Goal: Task Accomplishment & Management: Use online tool/utility

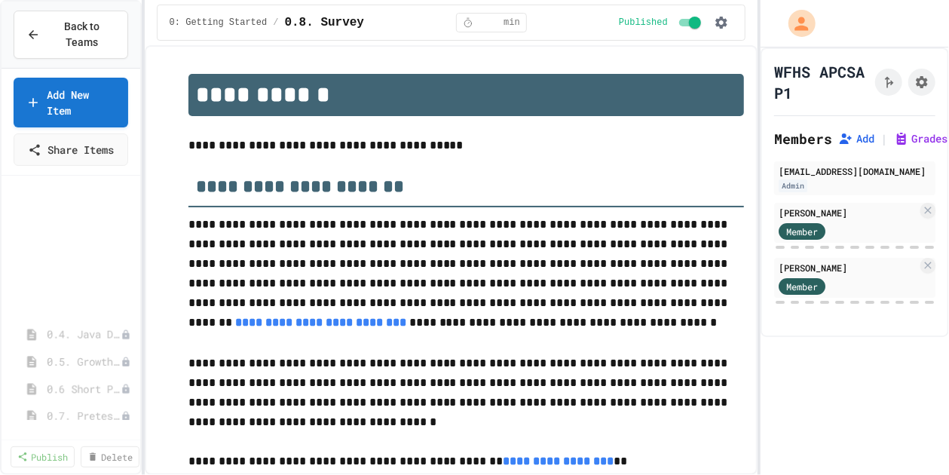
scroll to position [3822, 0]
click at [44, 456] on link "Publish" at bounding box center [42, 455] width 63 height 22
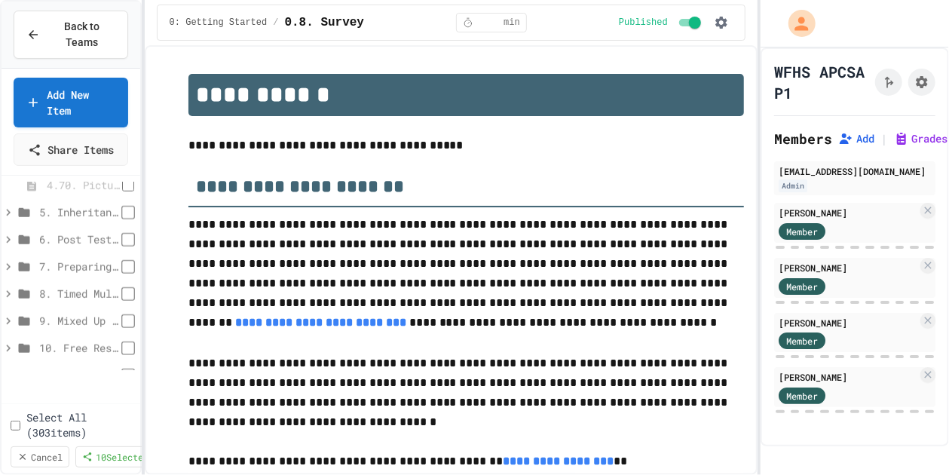
scroll to position [3596, 0]
click at [113, 452] on link "10 Selected" at bounding box center [115, 455] width 79 height 22
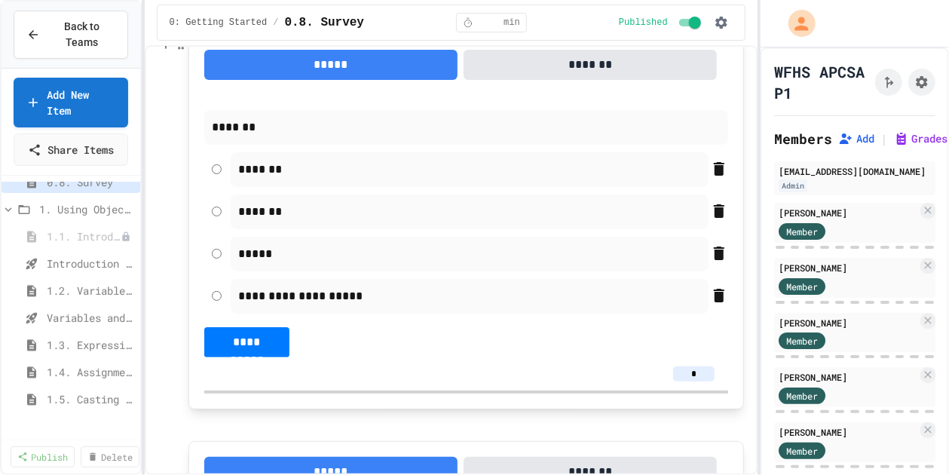
scroll to position [528, 0]
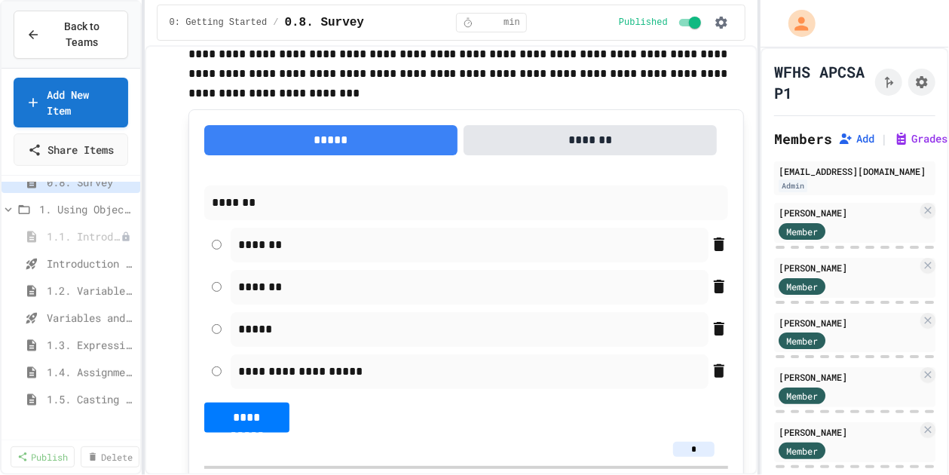
click at [213, 292] on div "*******" at bounding box center [466, 287] width 524 height 35
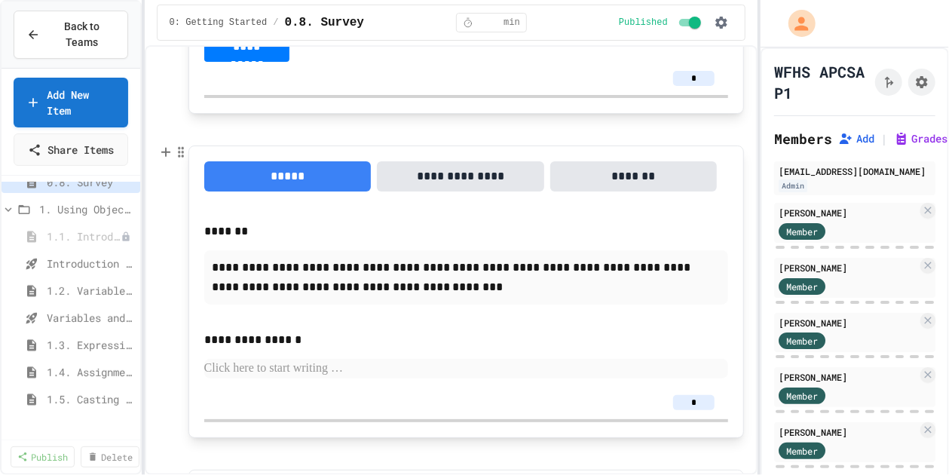
scroll to position [3543, 0]
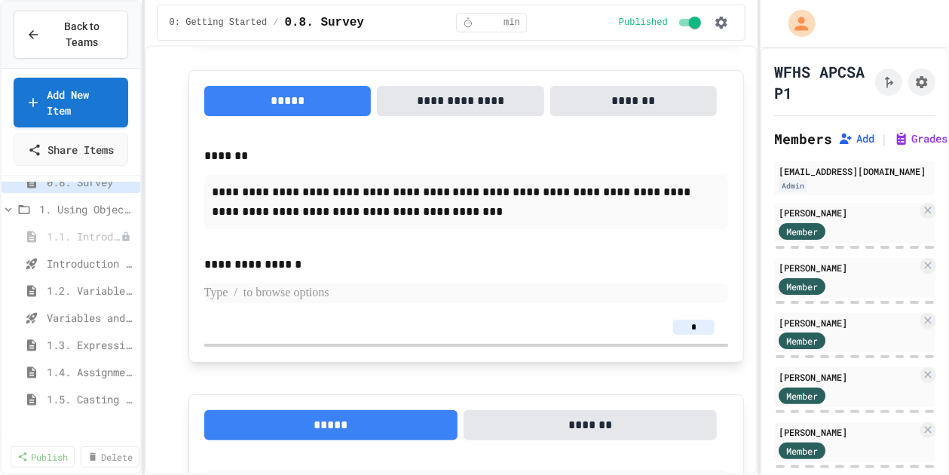
click at [306, 289] on p at bounding box center [466, 293] width 524 height 20
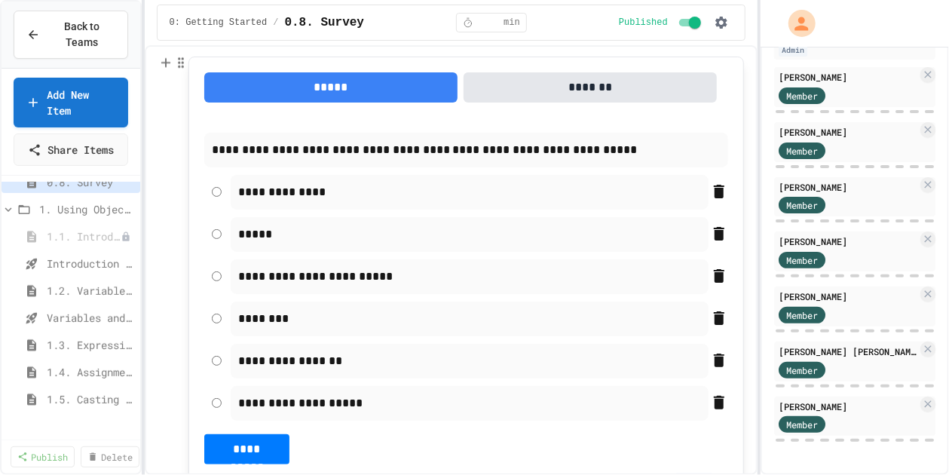
scroll to position [4952, 0]
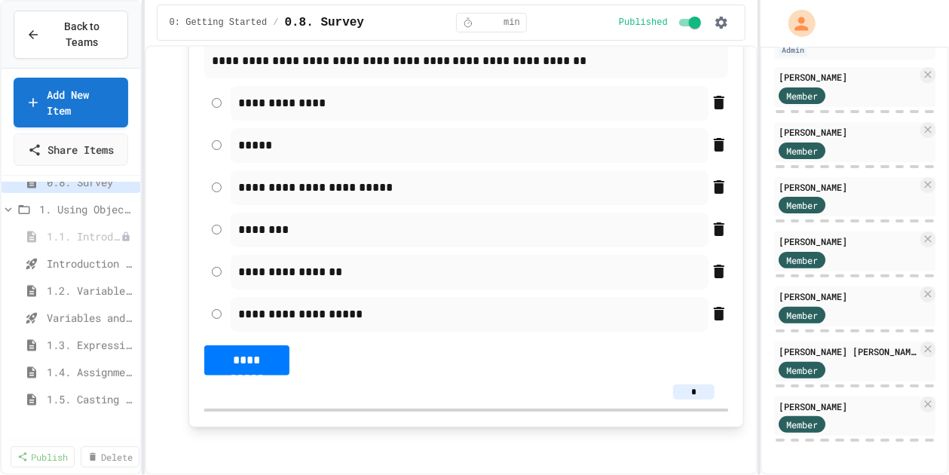
click at [66, 40] on span "Back to Teams" at bounding box center [82, 35] width 66 height 32
